Goal: Transaction & Acquisition: Purchase product/service

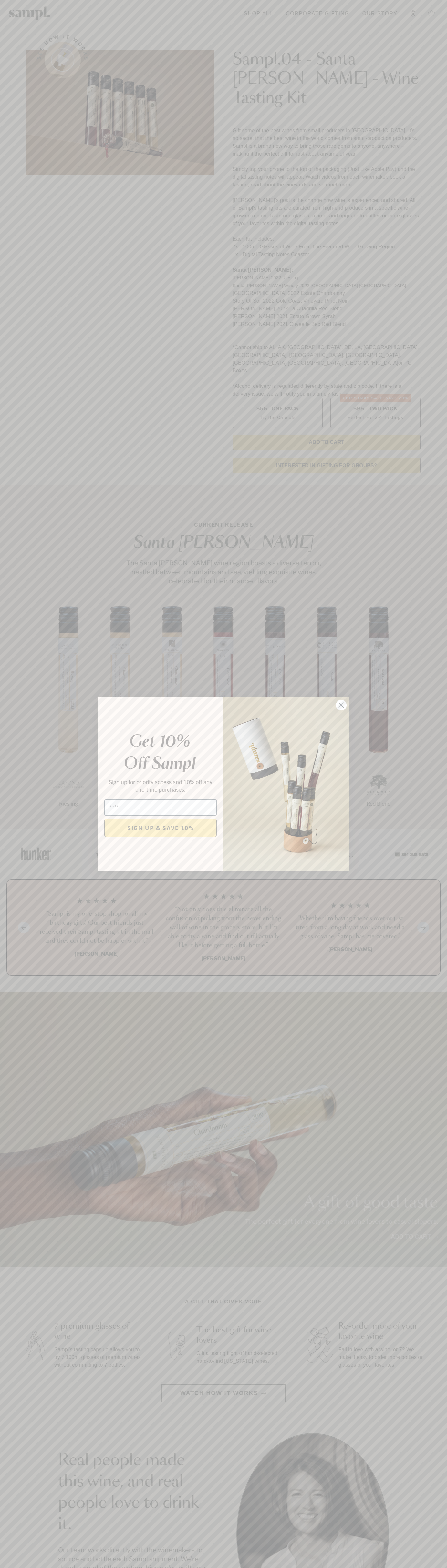
click at [341, 705] on icon "Close dialog" at bounding box center [341, 705] width 5 height 5
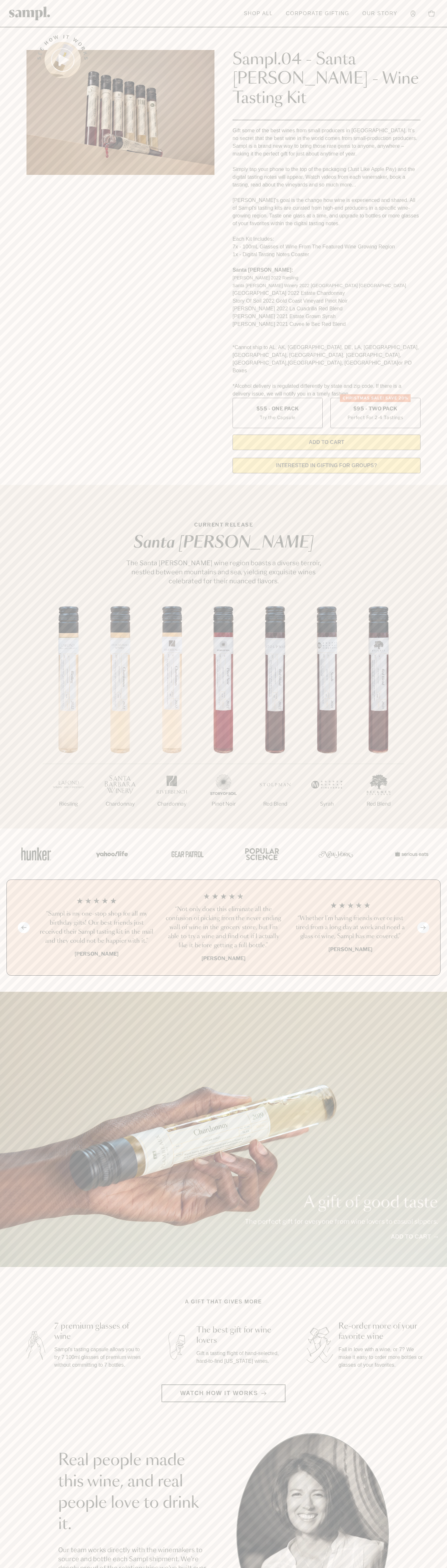
click at [205, 21] on header "Toggle navigation menu Shop All Corporate Gifting Our Story Account Story Shop …" at bounding box center [224, 14] width 447 height 27
click at [424, 407] on div "See how it works Sampl.04 - Santa [PERSON_NAME] - Wine Tasting Kit Gift some of…" at bounding box center [224, 251] width 406 height 452
click at [68, 1568] on html "Skip to main content Toggle navigation menu Shop All Corporate Gifting Our Stor…" at bounding box center [224, 1304] width 447 height 2609
click at [15, 200] on section "See how it works Sampl.04 - Santa [PERSON_NAME] - Wine Tasting Kit Gift some of…" at bounding box center [224, 251] width 447 height 452
click at [375, 398] on label "Christmas SALE! Save 20% $95 - Two Pack Perfect For 2-4 Tastings" at bounding box center [375, 413] width 90 height 30
